Goal: Task Accomplishment & Management: Manage account settings

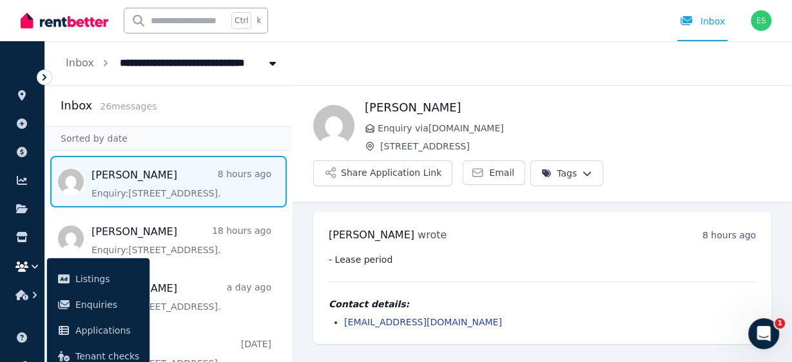
click at [151, 182] on span "Message list" at bounding box center [168, 182] width 247 height 52
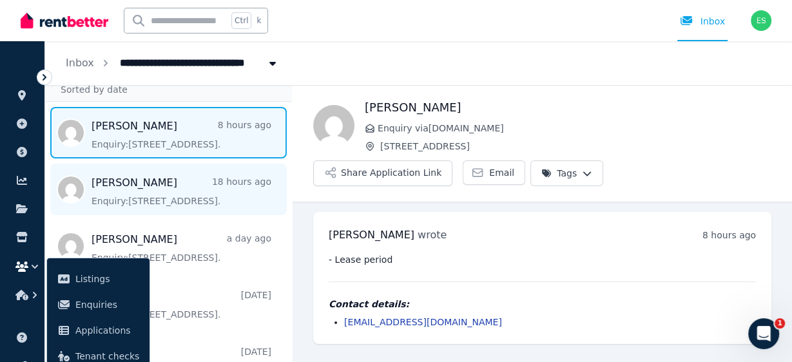
scroll to position [52, 0]
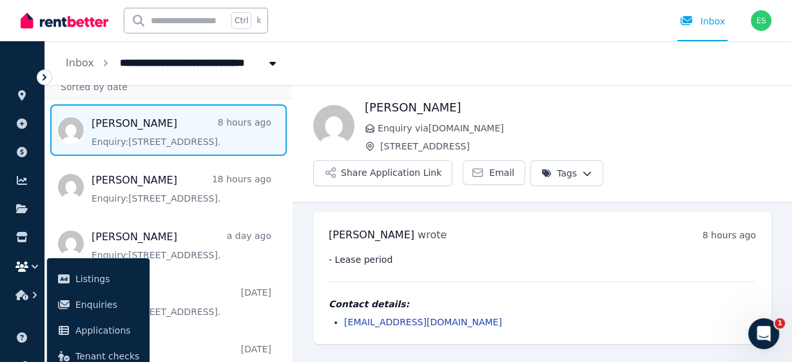
click at [137, 129] on span "Message list" at bounding box center [168, 130] width 247 height 52
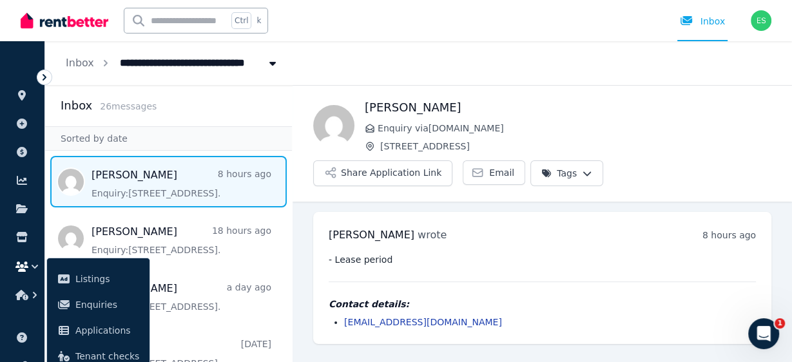
click at [139, 64] on span "[STREET_ADDRESS]" at bounding box center [177, 62] width 130 height 21
type input "**********"
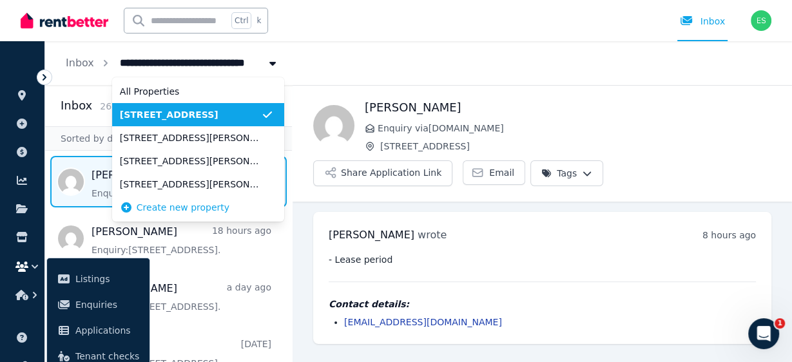
click at [140, 115] on span "[STREET_ADDRESS]" at bounding box center [190, 114] width 141 height 13
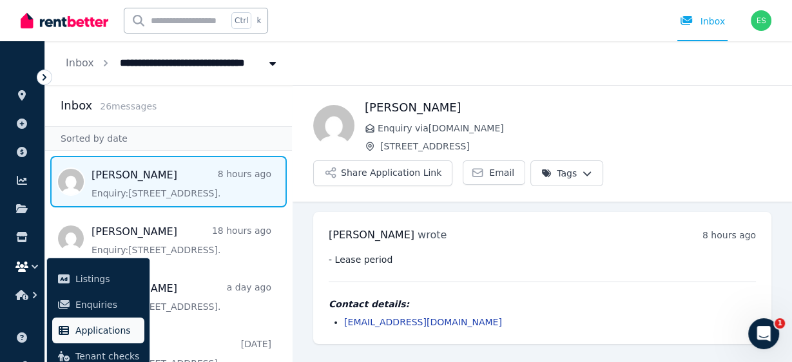
click at [99, 326] on span "Applications" at bounding box center [107, 330] width 64 height 15
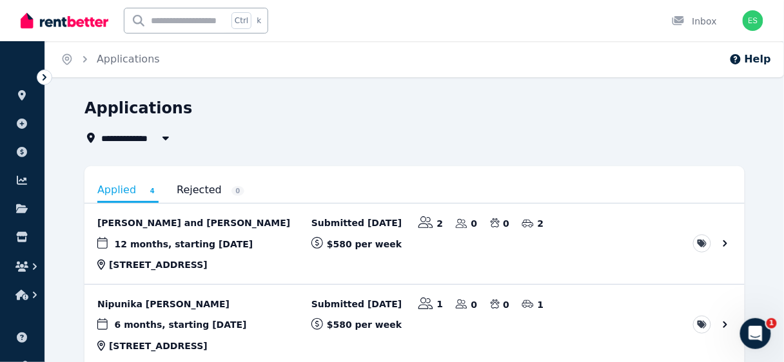
click at [166, 136] on icon "button" at bounding box center [165, 138] width 13 height 10
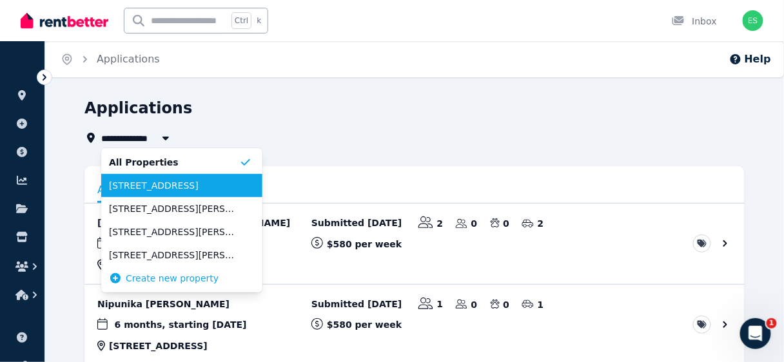
click at [140, 184] on span "[STREET_ADDRESS]" at bounding box center [174, 185] width 130 height 13
type input "**********"
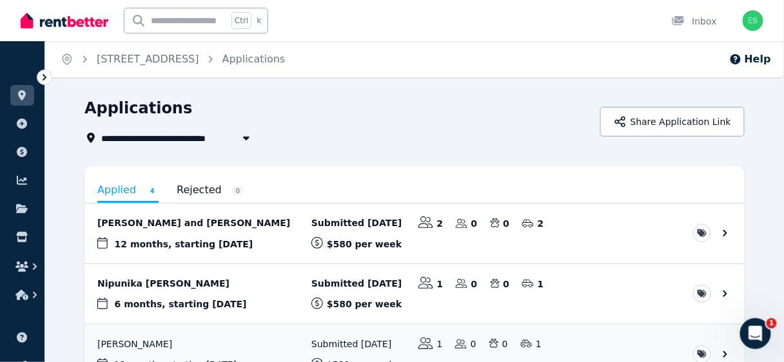
scroll to position [52, 0]
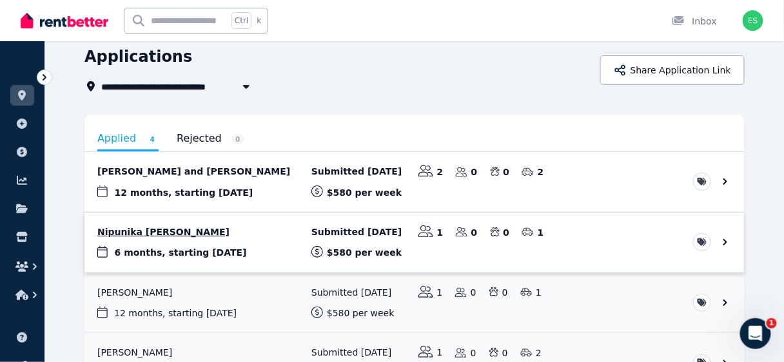
click at [198, 233] on link "View application: Nipunika Shanuki Fernando Welisarage" at bounding box center [414, 243] width 660 height 60
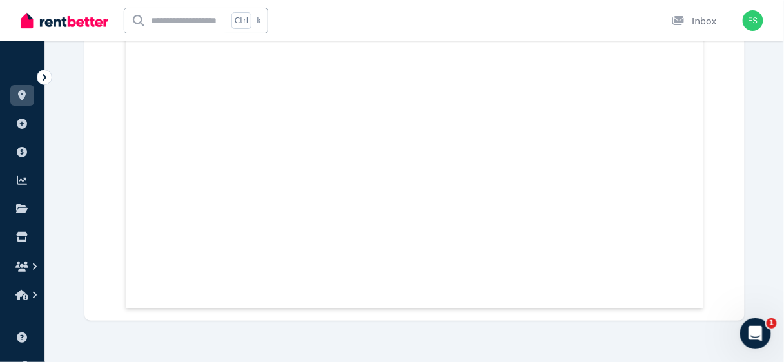
scroll to position [5960, 0]
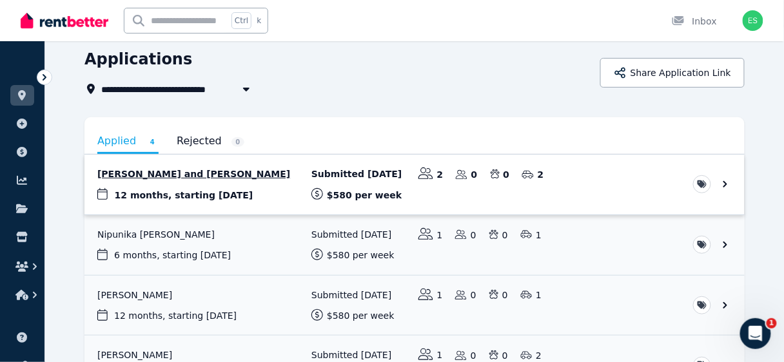
scroll to position [52, 0]
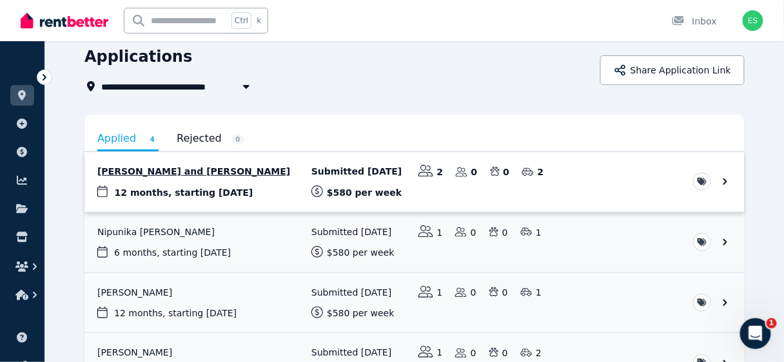
click at [144, 175] on link "View application: Filippo Teta and Matteo Fantinato" at bounding box center [414, 182] width 660 height 60
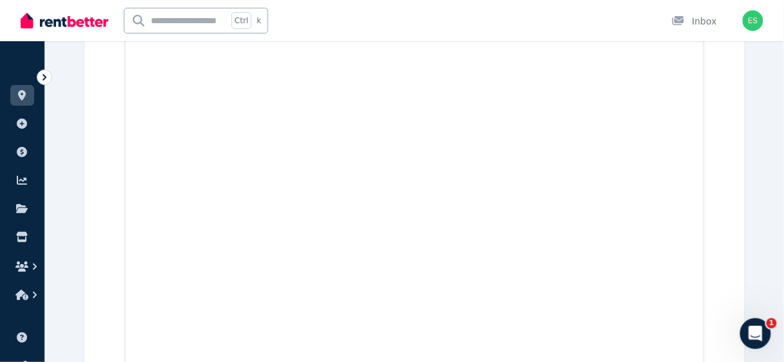
scroll to position [343, 0]
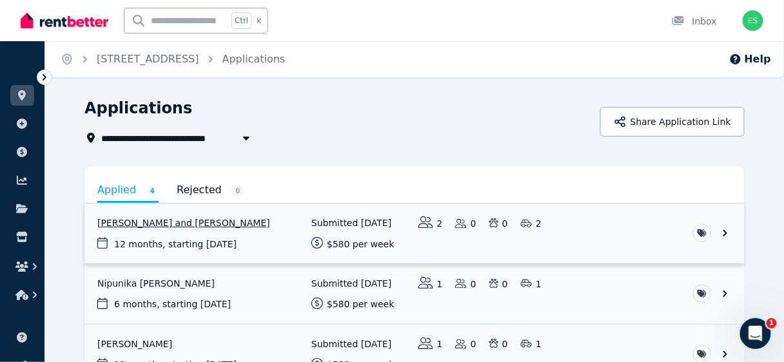
click at [722, 231] on link "View application: Filippo Teta and Matteo Fantinato" at bounding box center [414, 234] width 660 height 60
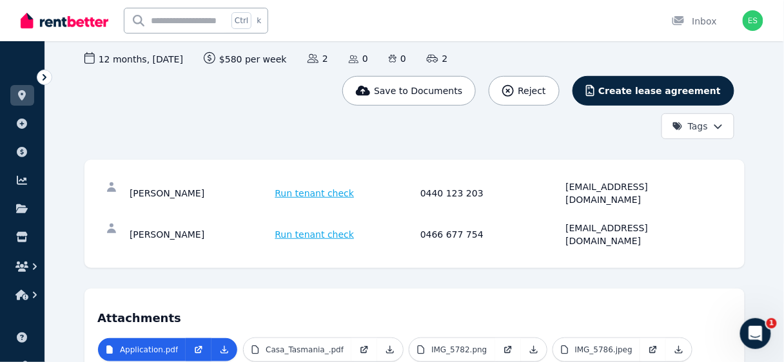
scroll to position [117, 0]
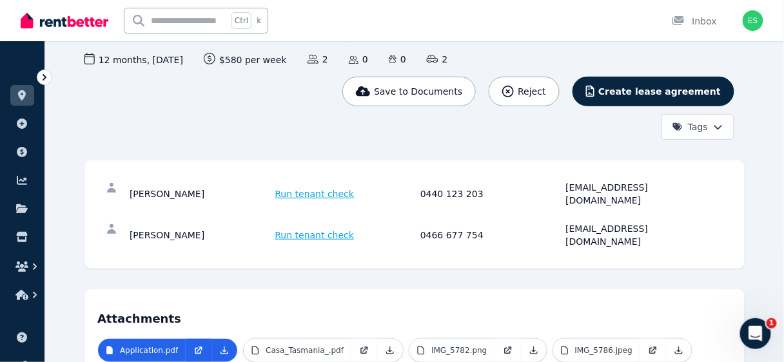
click at [601, 186] on div "[EMAIL_ADDRESS][DOMAIN_NAME]" at bounding box center [637, 194] width 142 height 26
drag, startPoint x: 566, startPoint y: 185, endPoint x: 657, endPoint y: 183, distance: 91.5
click at [657, 183] on div "[EMAIL_ADDRESS][DOMAIN_NAME]" at bounding box center [637, 194] width 142 height 26
copy div "[EMAIL_ADDRESS][DOMAIN_NAME]"
click at [566, 222] on div "[EMAIL_ADDRESS][DOMAIN_NAME]" at bounding box center [637, 235] width 142 height 26
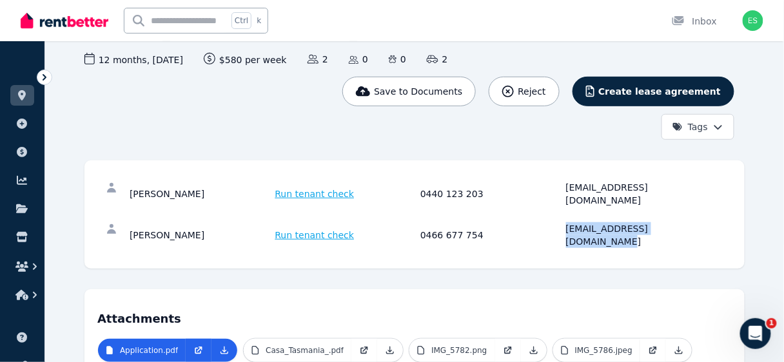
drag, startPoint x: 567, startPoint y: 215, endPoint x: 689, endPoint y: 217, distance: 121.8
click at [689, 222] on div "[EMAIL_ADDRESS][DOMAIN_NAME]" at bounding box center [637, 235] width 142 height 26
copy div "[EMAIL_ADDRESS][DOMAIN_NAME]"
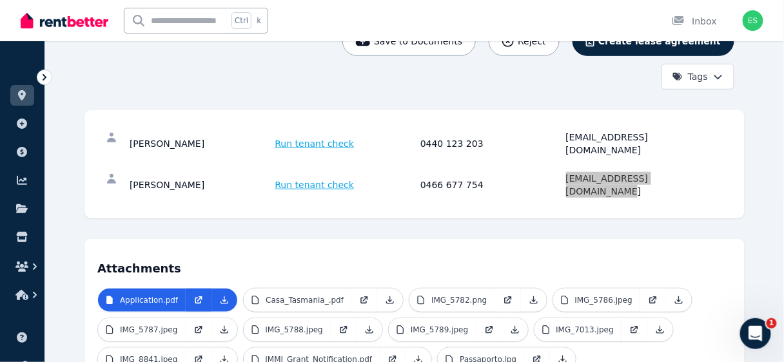
scroll to position [169, 0]
